Goal: Task Accomplishment & Management: Complete application form

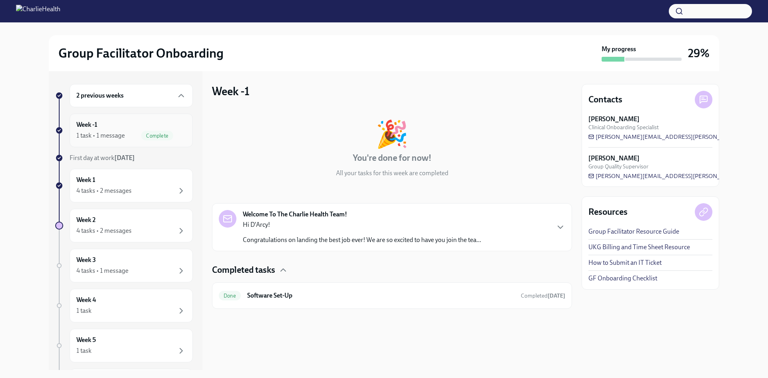
click at [132, 130] on div "Week -1 1 task • 1 message Complete" at bounding box center [131, 130] width 110 height 20
click at [139, 179] on div "Week 1 4 tasks • 2 messages" at bounding box center [131, 186] width 110 height 20
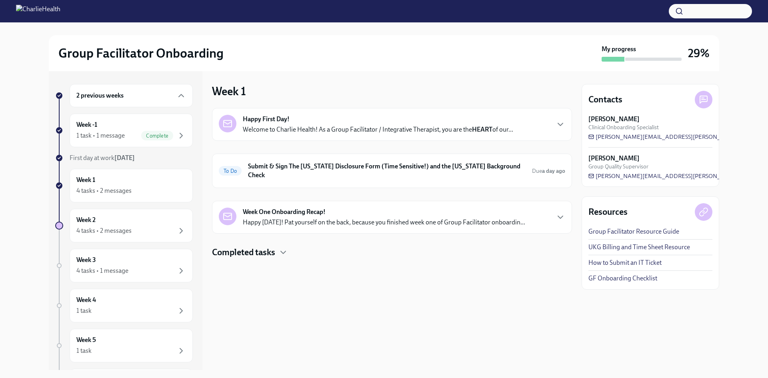
click at [376, 208] on div "Week One Onboarding Recap! Happy [DATE]! Pat yourself on the back, because you …" at bounding box center [384, 217] width 282 height 19
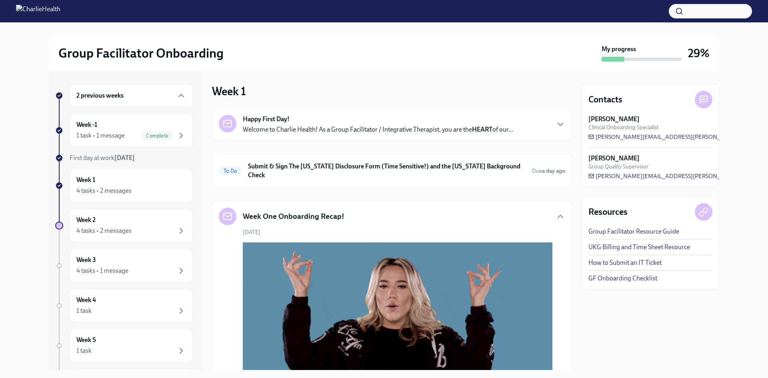
click at [379, 212] on div "Week One Onboarding Recap!" at bounding box center [392, 217] width 346 height 18
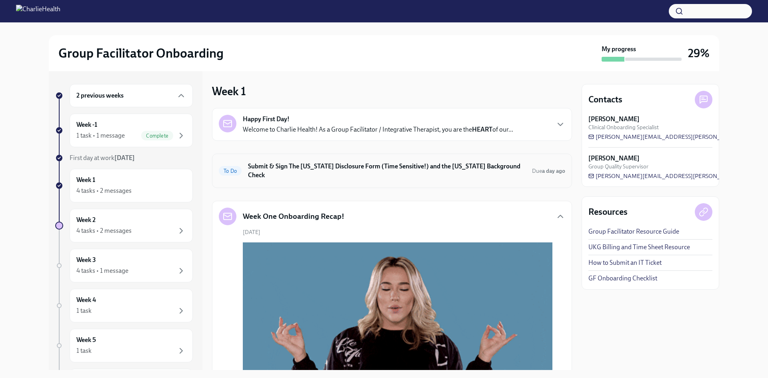
click at [362, 164] on h6 "Submit & Sign The [US_STATE] Disclosure Form (Time Sensitive!) and the [US_STAT…" at bounding box center [387, 171] width 278 height 18
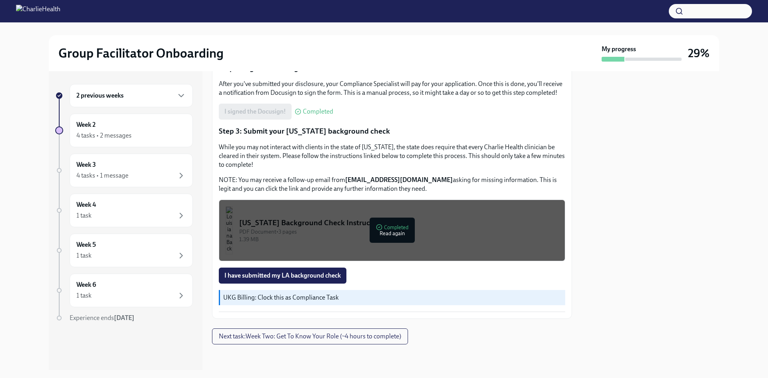
scroll to position [200, 0]
click at [272, 280] on span "I have submitted my LA background check" at bounding box center [282, 276] width 116 height 8
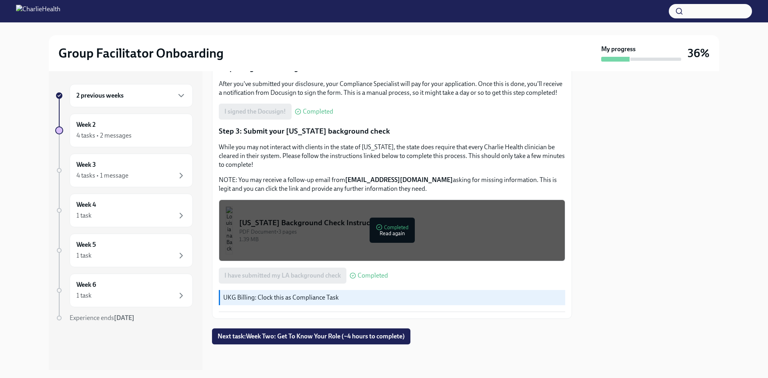
scroll to position [205, 0]
click at [360, 330] on button "Next task : Week Two: Get To Know Your Role (~4 hours to complete)" at bounding box center [311, 336] width 198 height 16
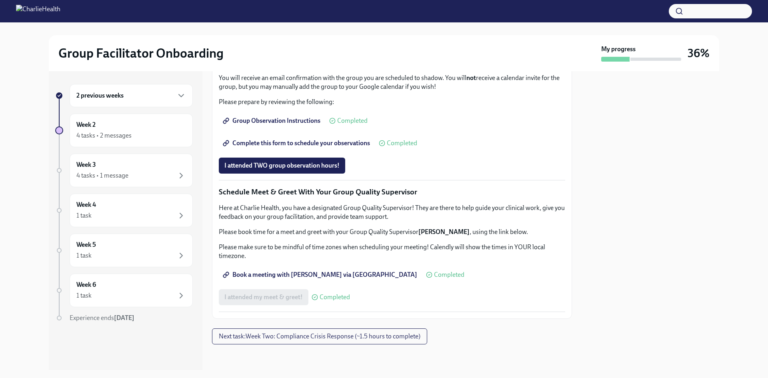
scroll to position [560, 0]
click at [311, 170] on span "I attended TWO group observation hours!" at bounding box center [281, 166] width 115 height 8
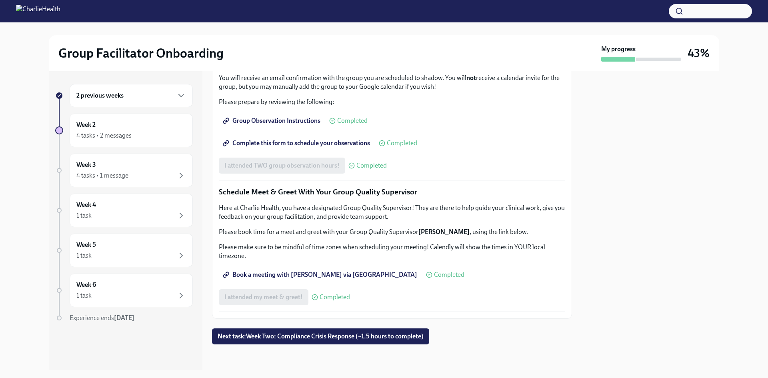
scroll to position [711, 0]
click at [408, 339] on span "Next task : Week Two: Compliance Crisis Response (~1.5 hours to complete)" at bounding box center [321, 336] width 206 height 8
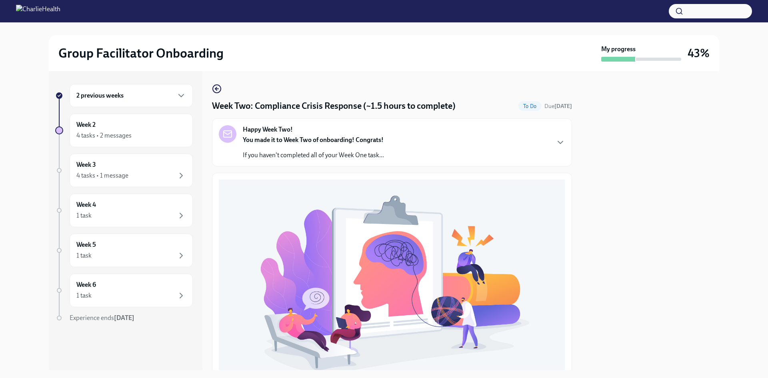
click at [392, 144] on div "Happy Week Two! You made it to Week Two of onboarding! Congrats! If you haven't…" at bounding box center [392, 142] width 346 height 34
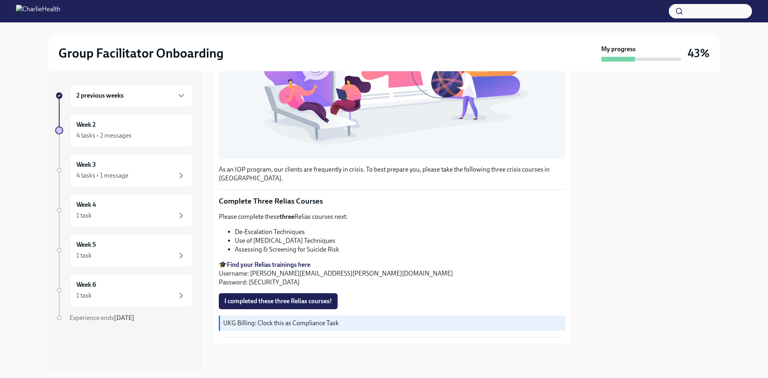
scroll to position [498, 0]
click at [284, 237] on li "Use of [MEDICAL_DATA] Techniques" at bounding box center [400, 240] width 330 height 9
click at [442, 220] on p "Please complete these three Relias courses next:" at bounding box center [392, 216] width 346 height 9
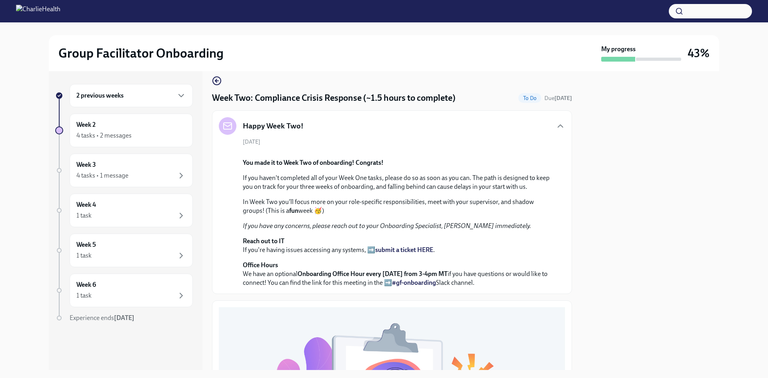
scroll to position [0, 0]
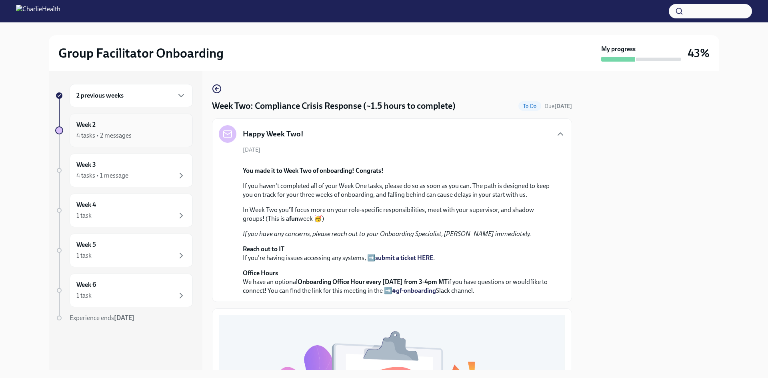
click at [127, 134] on div "4 tasks • 2 messages" at bounding box center [103, 135] width 55 height 9
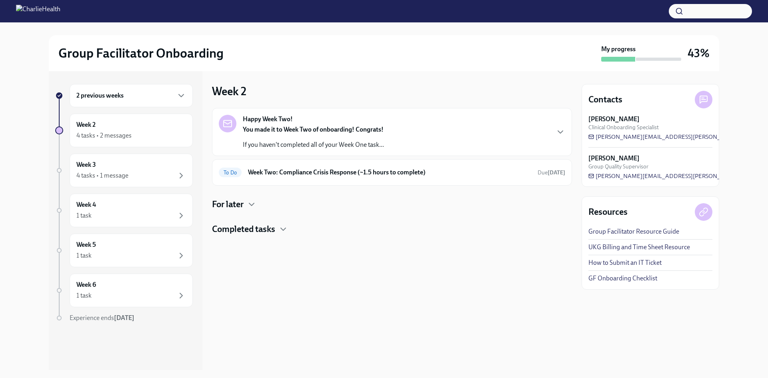
click at [248, 228] on h4 "Completed tasks" at bounding box center [243, 229] width 63 height 12
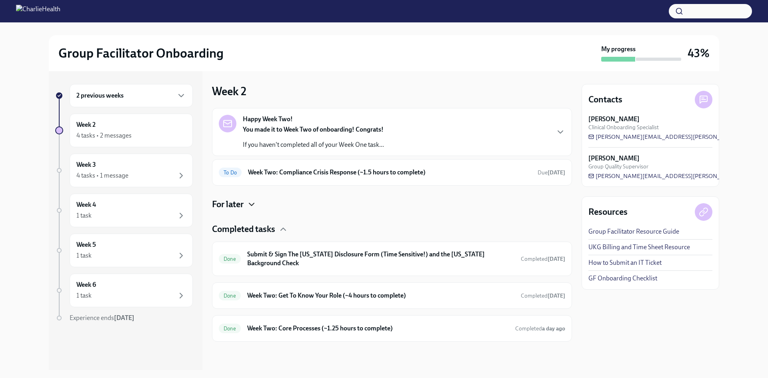
click at [248, 208] on icon "button" at bounding box center [252, 205] width 10 height 10
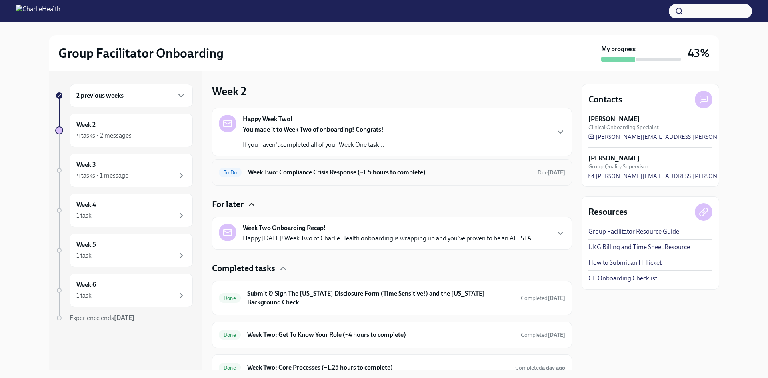
click at [296, 172] on h6 "Week Two: Compliance Crisis Response (~1.5 hours to complete)" at bounding box center [389, 172] width 283 height 9
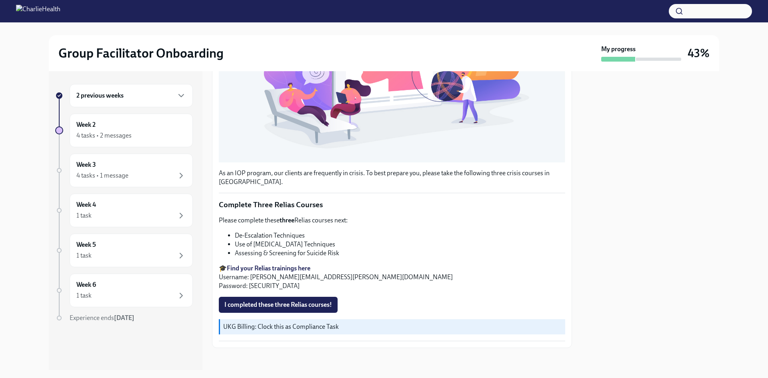
scroll to position [25, 0]
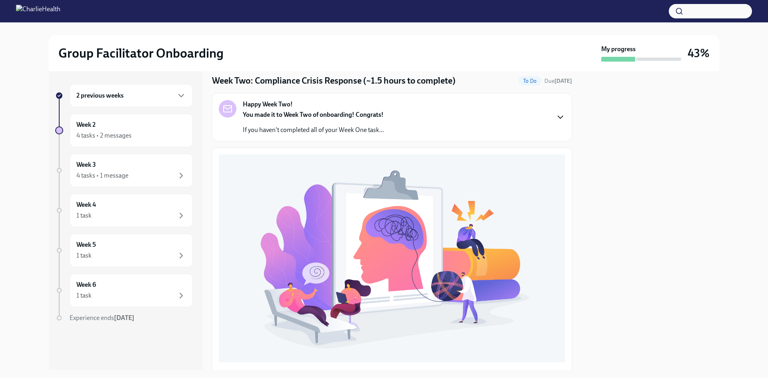
click at [558, 117] on icon "button" at bounding box center [560, 117] width 5 height 2
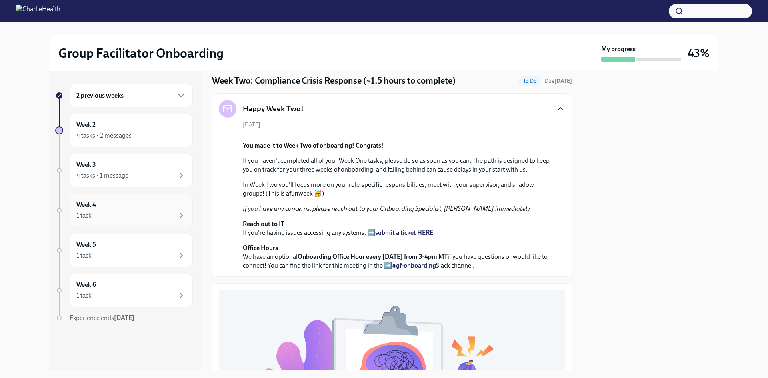
click at [148, 210] on div "Week 4 1 task" at bounding box center [131, 210] width 110 height 20
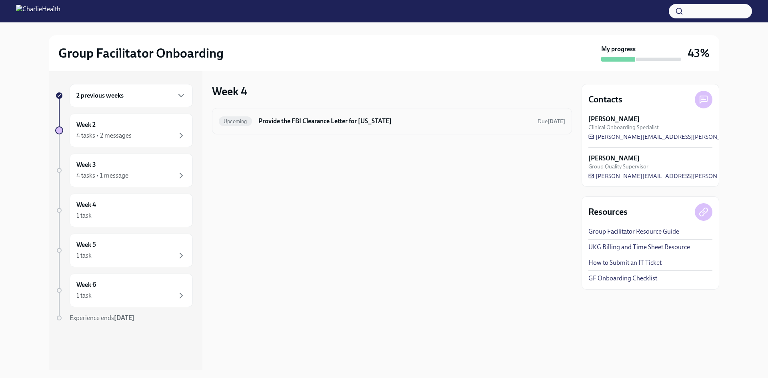
click at [362, 128] on div "Upcoming Provide the FBI Clearance Letter for [US_STATE] Due [DATE]" at bounding box center [392, 121] width 360 height 26
click at [369, 118] on h6 "Provide the FBI Clearance Letter for [US_STATE]" at bounding box center [394, 121] width 273 height 9
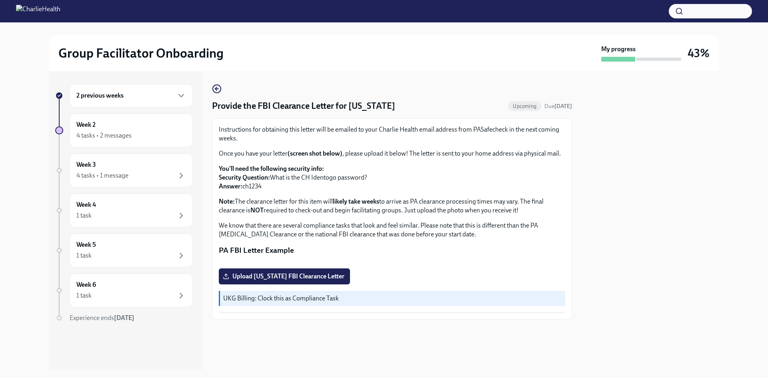
scroll to position [97, 0]
click at [112, 233] on div "2 previous weeks Week 2 4 tasks • 2 messages Week 3 4 tasks • 1 message Week 4 …" at bounding box center [124, 219] width 138 height 270
click at [119, 245] on div "Week 5 1 task" at bounding box center [131, 250] width 110 height 20
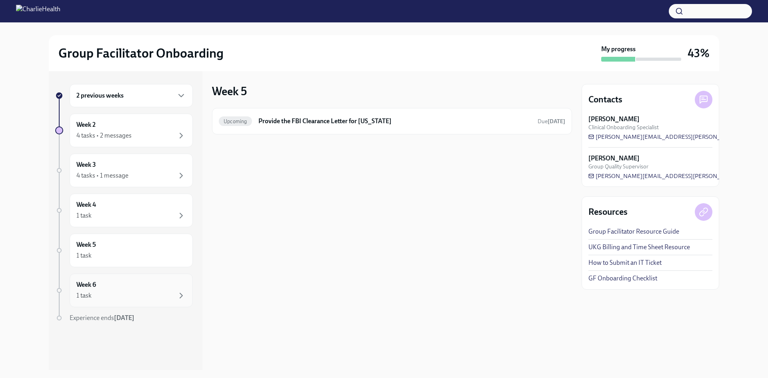
click at [114, 295] on div "1 task" at bounding box center [131, 296] width 110 height 10
click at [355, 126] on div "Upcoming Provide the FBI Clearance Letter for [US_STATE] Due [DATE]" at bounding box center [392, 121] width 346 height 13
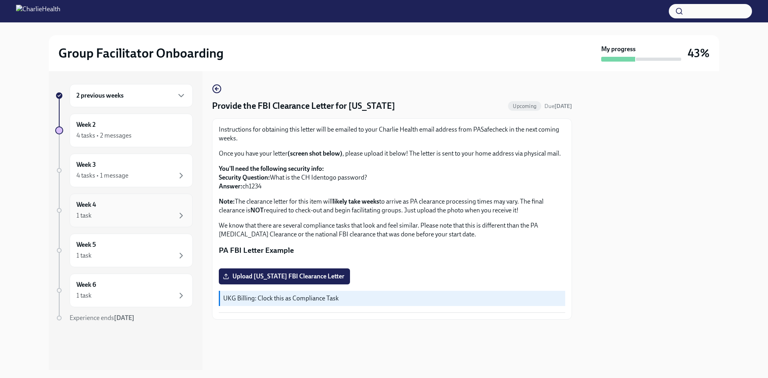
click at [122, 210] on div "Week 4 1 task" at bounding box center [131, 210] width 110 height 20
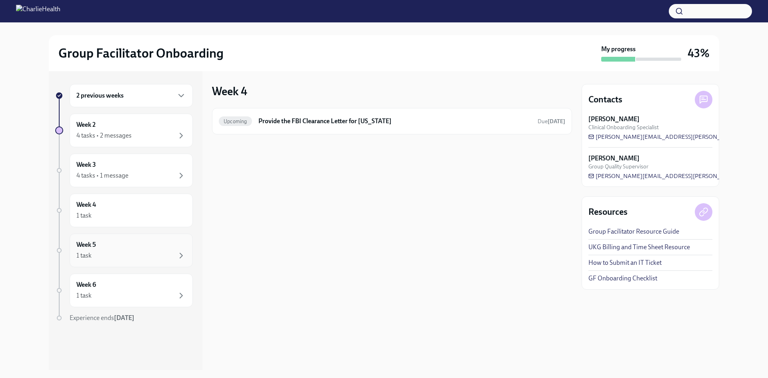
click at [126, 242] on div "Week 5 1 task" at bounding box center [131, 250] width 110 height 20
click at [133, 162] on div "Week 3 4 tasks • 1 message" at bounding box center [131, 170] width 110 height 20
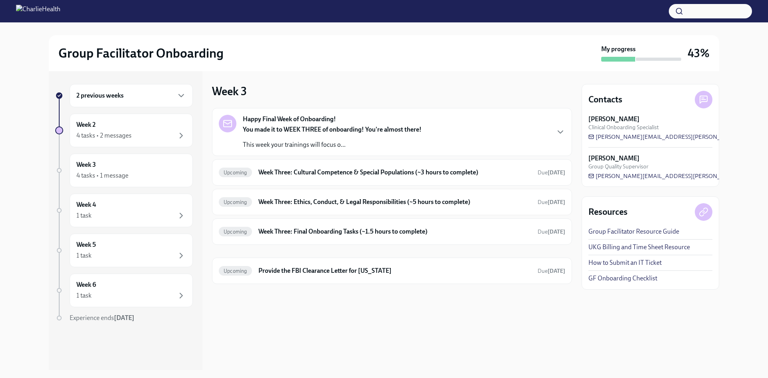
click at [380, 130] on strong "You made it to WEEK THREE of onboarding! You're almost there!" at bounding box center [332, 130] width 179 height 8
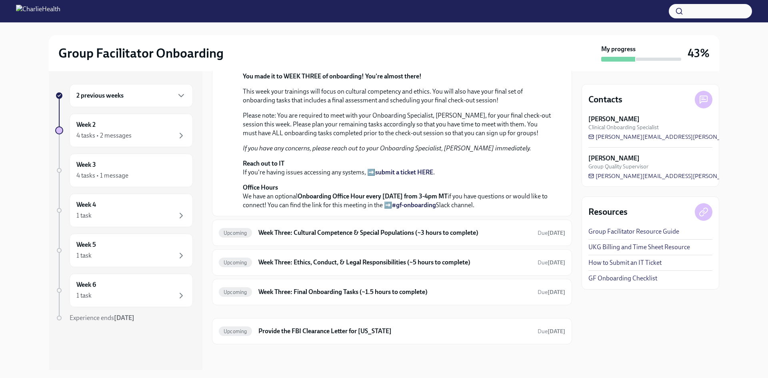
scroll to position [200, 0]
click at [432, 246] on div "Upcoming Week Three: Cultural Competence & Special Populations (~3 hours to com…" at bounding box center [392, 233] width 360 height 26
click at [432, 239] on div "Upcoming Week Three: Cultural Competence & Special Populations (~3 hours to com…" at bounding box center [392, 232] width 346 height 13
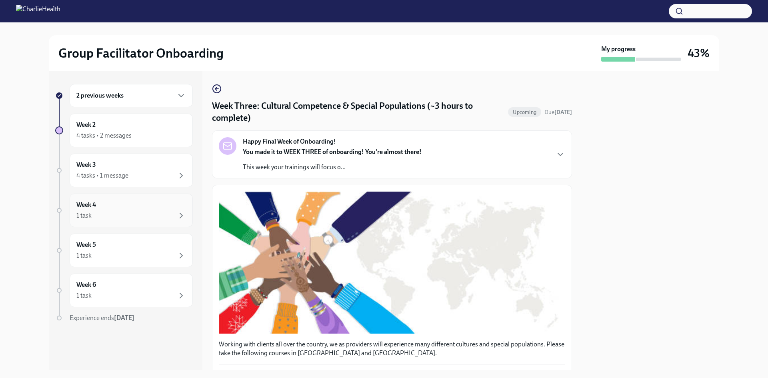
click at [92, 198] on div "Week 4 1 task" at bounding box center [131, 211] width 123 height 34
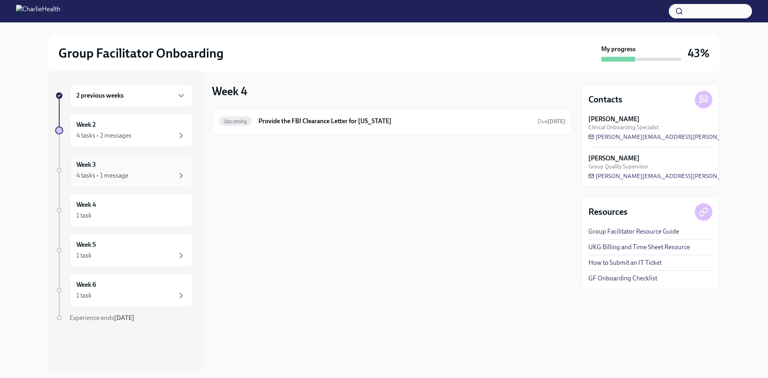
click at [94, 172] on div "4 tasks • 1 message" at bounding box center [102, 175] width 52 height 9
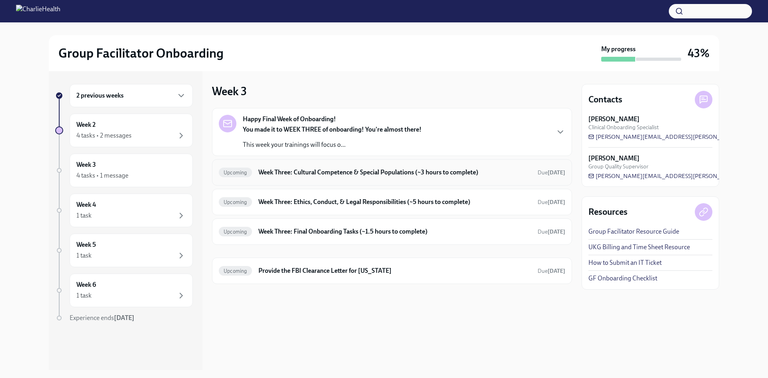
click at [273, 175] on h6 "Week Three: Cultural Competence & Special Populations (~3 hours to complete)" at bounding box center [394, 172] width 273 height 9
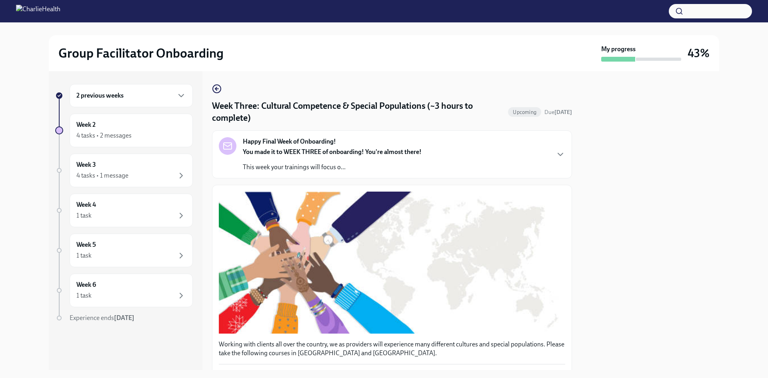
click at [273, 175] on div "Happy Final Week of Onboarding! You made it to WEEK THREE of onboarding! You're…" at bounding box center [392, 154] width 360 height 48
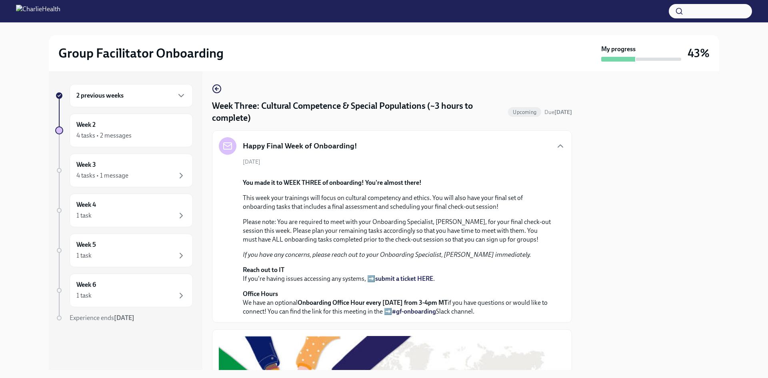
click at [504, 151] on div "Happy Final Week of Onboarding!" at bounding box center [392, 146] width 346 height 18
click at [556, 142] on icon "button" at bounding box center [561, 146] width 10 height 10
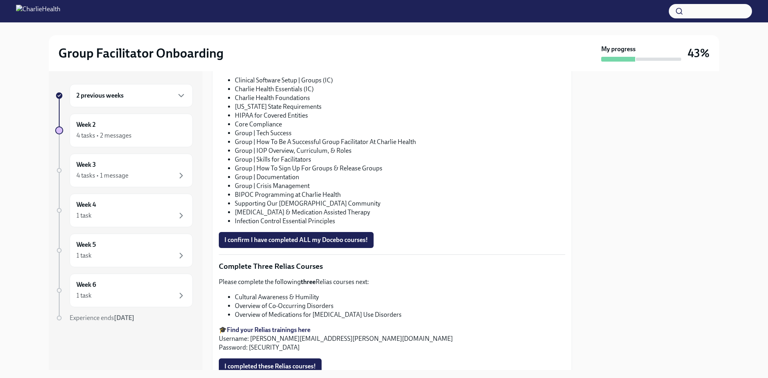
scroll to position [568, 0]
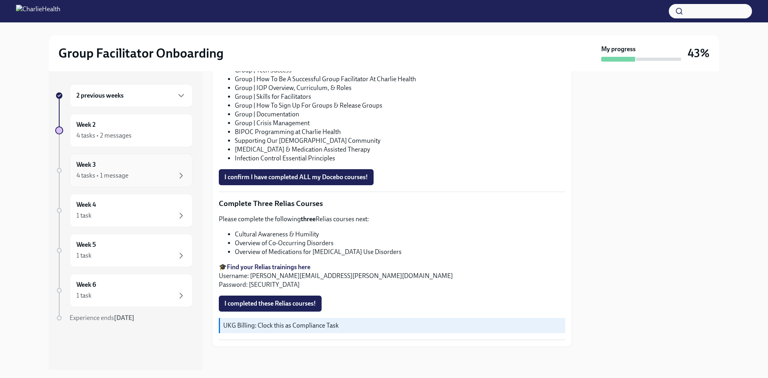
click at [144, 182] on div "Week 3 4 tasks • 1 message" at bounding box center [131, 171] width 123 height 34
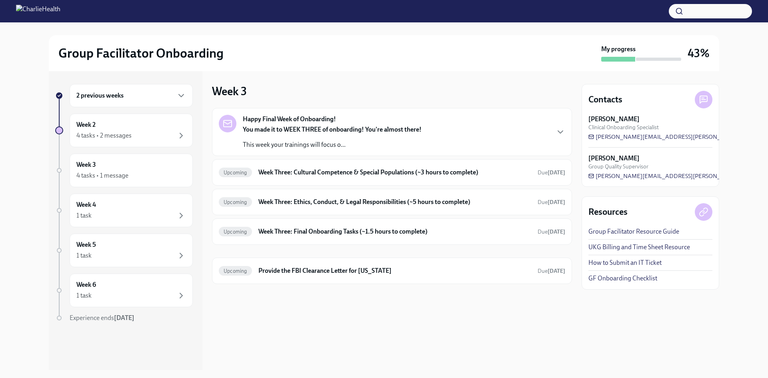
click at [160, 95] on div "2 previous weeks" at bounding box center [131, 96] width 110 height 10
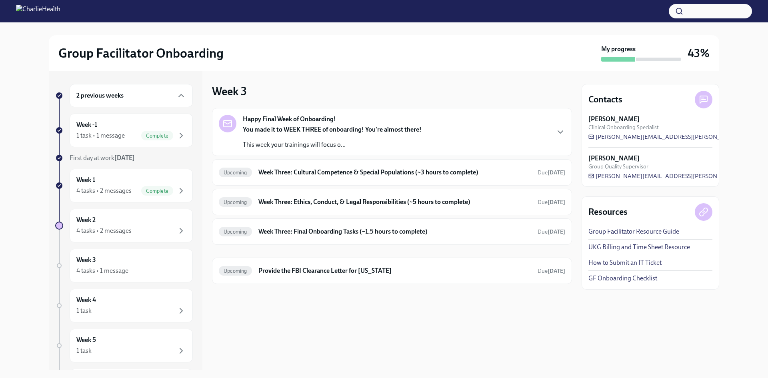
click at [630, 280] on link "GF Onboarding Checklist" at bounding box center [622, 278] width 69 height 9
